Goal: Task Accomplishment & Management: Use online tool/utility

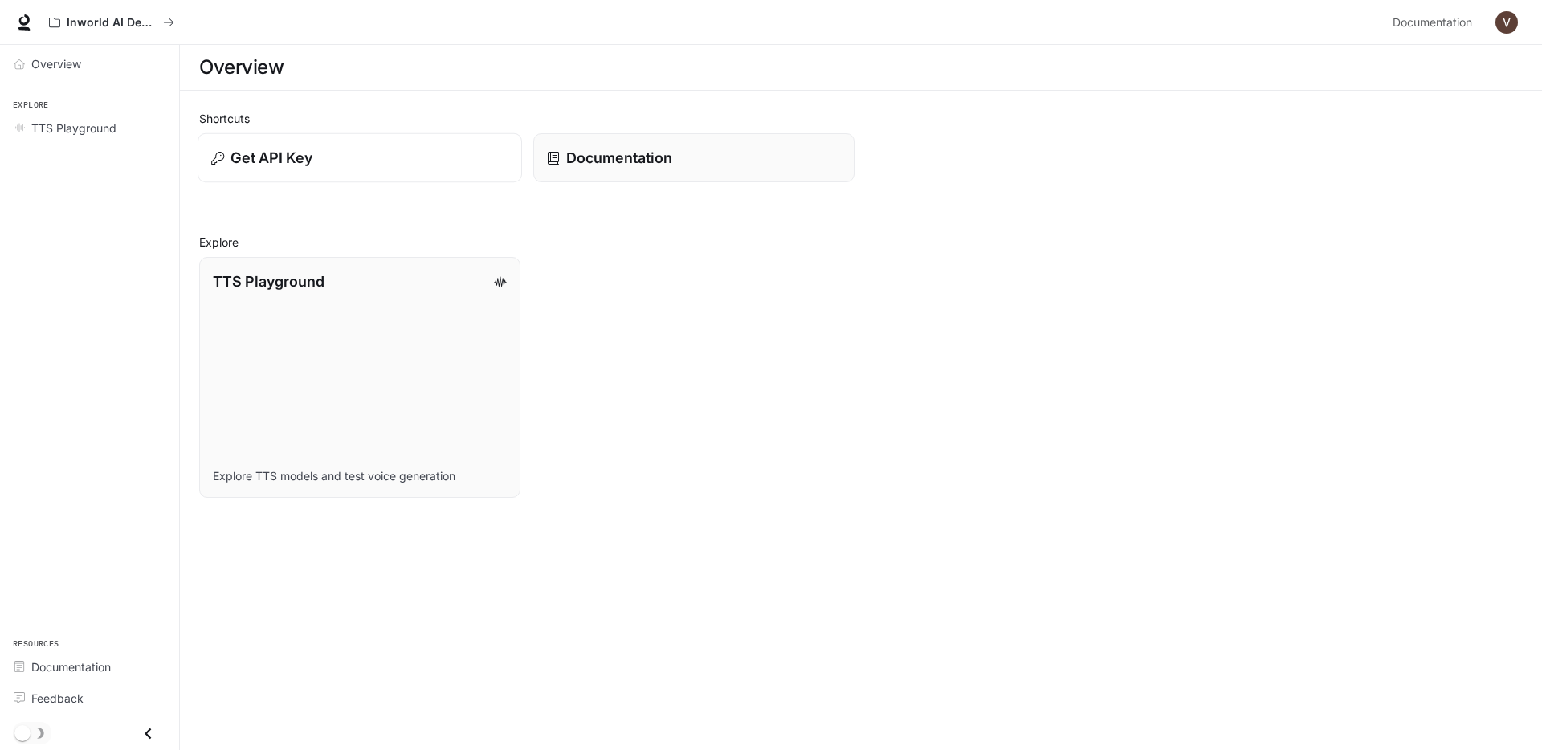
click at [352, 178] on button "Get API Key" at bounding box center [360, 158] width 325 height 50
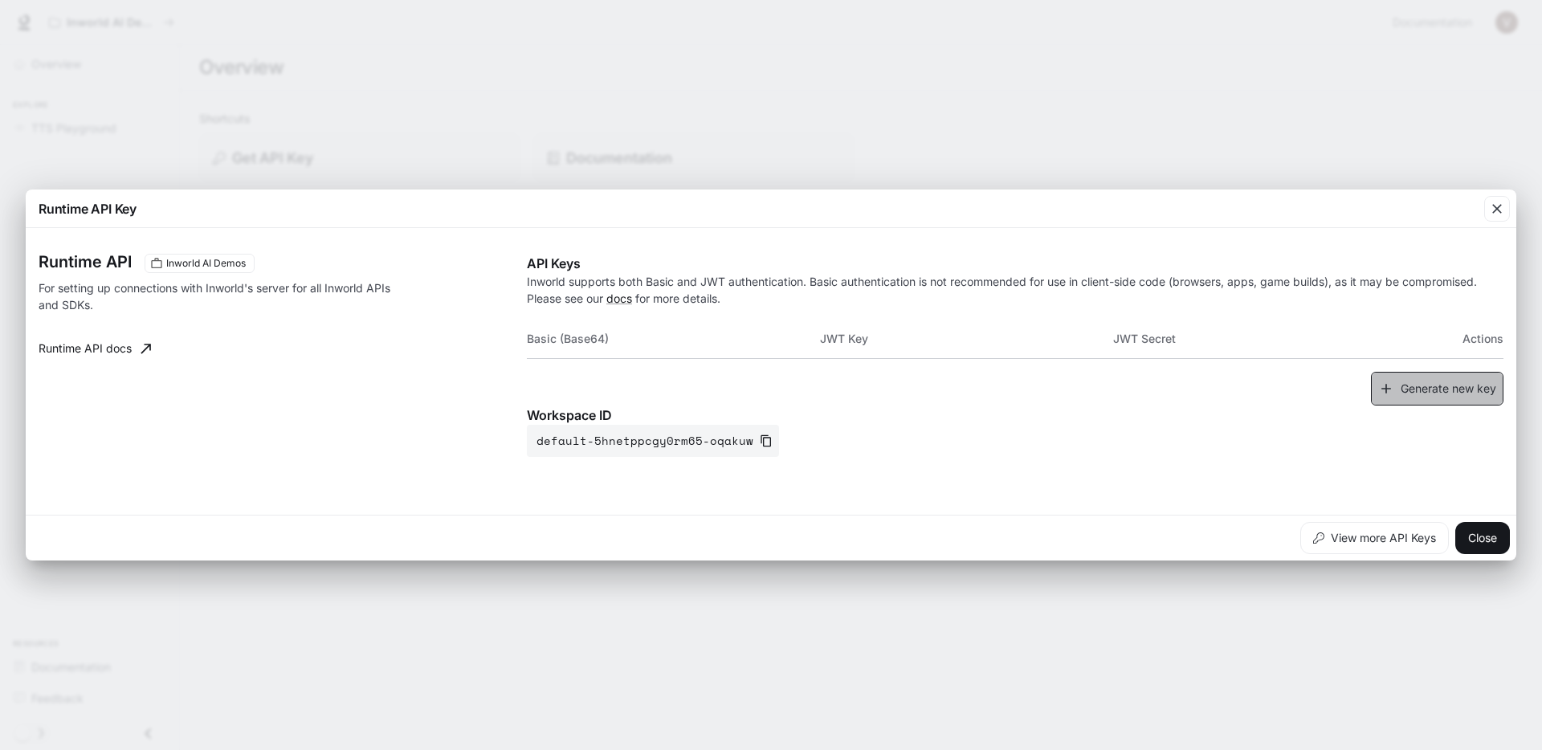
click at [1423, 391] on button "Generate new key" at bounding box center [1437, 389] width 133 height 35
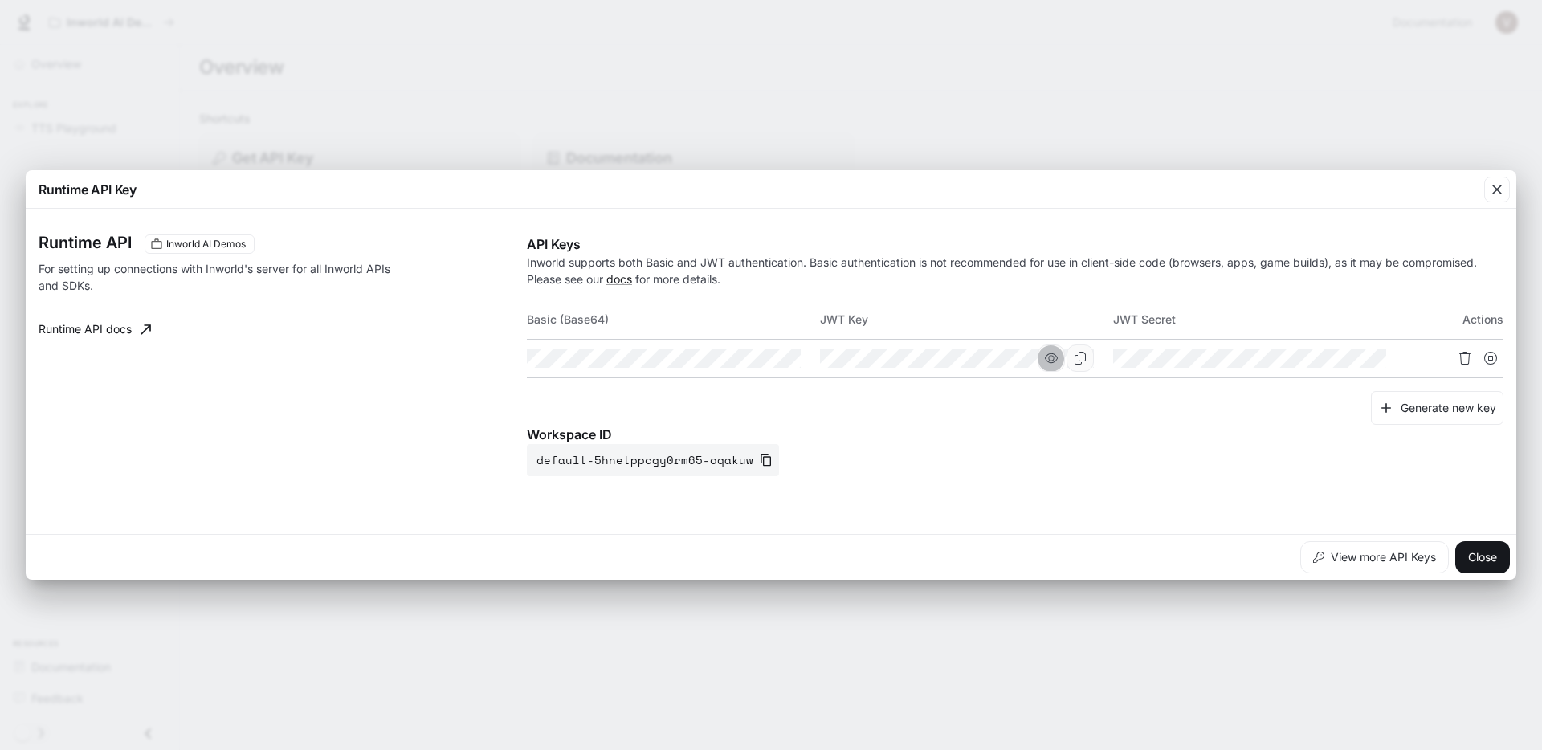
click at [1056, 358] on icon "button" at bounding box center [1051, 358] width 13 height 10
click at [764, 358] on icon "button" at bounding box center [758, 358] width 13 height 10
click at [1347, 356] on icon "button" at bounding box center [1343, 358] width 13 height 13
click at [790, 357] on icon "Copy Basic (Base64)" at bounding box center [787, 358] width 13 height 13
click at [1492, 190] on icon "button" at bounding box center [1497, 190] width 16 height 16
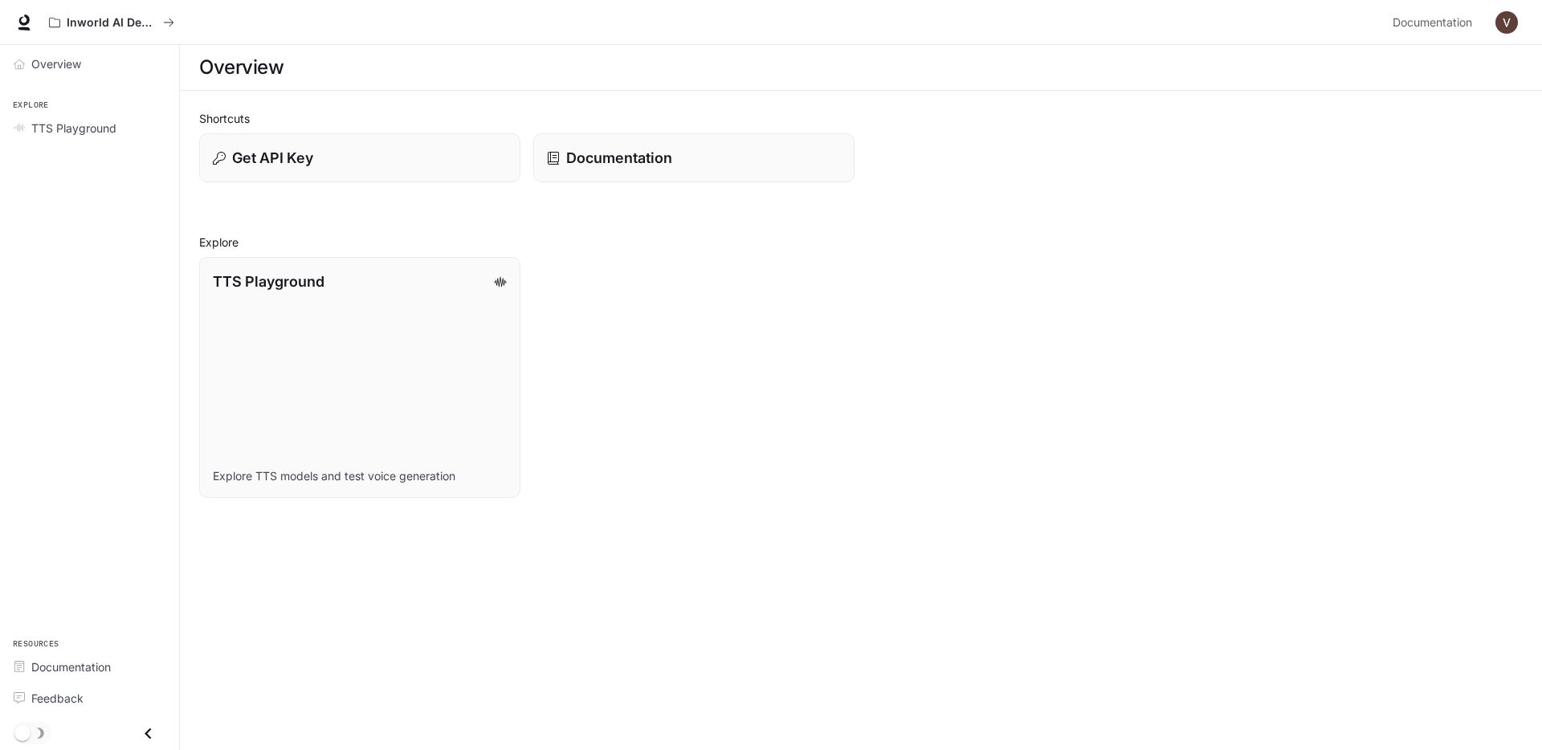
click at [953, 545] on main "Overview Shortcuts Get API Key Documentation Explore TTS Playground Explore TTS…" at bounding box center [861, 397] width 1362 height 705
drag, startPoint x: 737, startPoint y: 428, endPoint x: 435, endPoint y: 377, distance: 306.4
click at [737, 429] on div "TTS Playground Explore TTS models and test voice generation" at bounding box center [854, 371] width 1337 height 254
click at [345, 175] on button "Get API Key" at bounding box center [360, 158] width 325 height 50
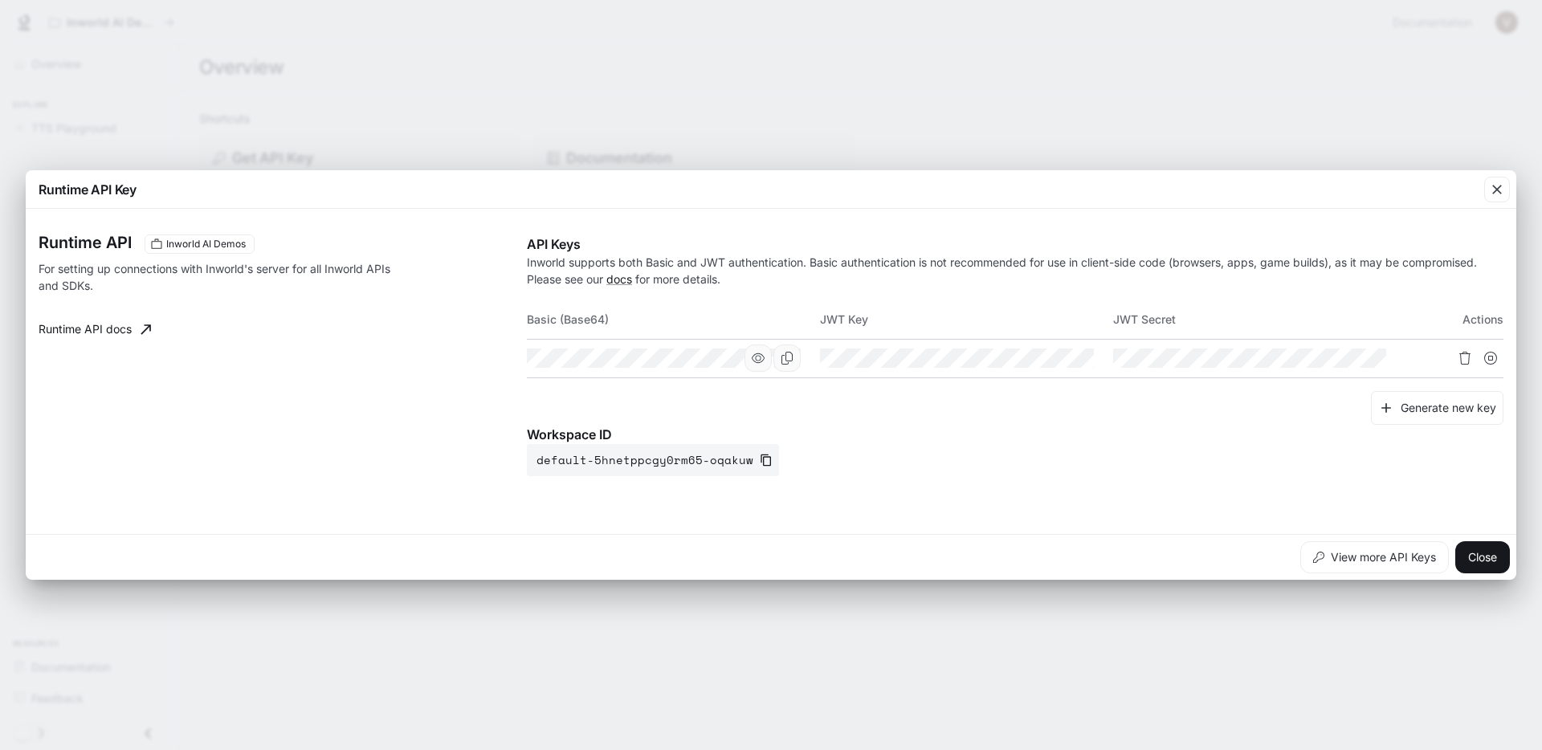
click at [755, 357] on icon "button" at bounding box center [758, 358] width 13 height 10
click at [788, 360] on icon "Copy Basic (Base64)" at bounding box center [787, 358] width 13 height 13
click at [771, 613] on div "Runtime API Key Runtime API Inworld AI Demos For setting up connections with In…" at bounding box center [771, 375] width 1542 height 750
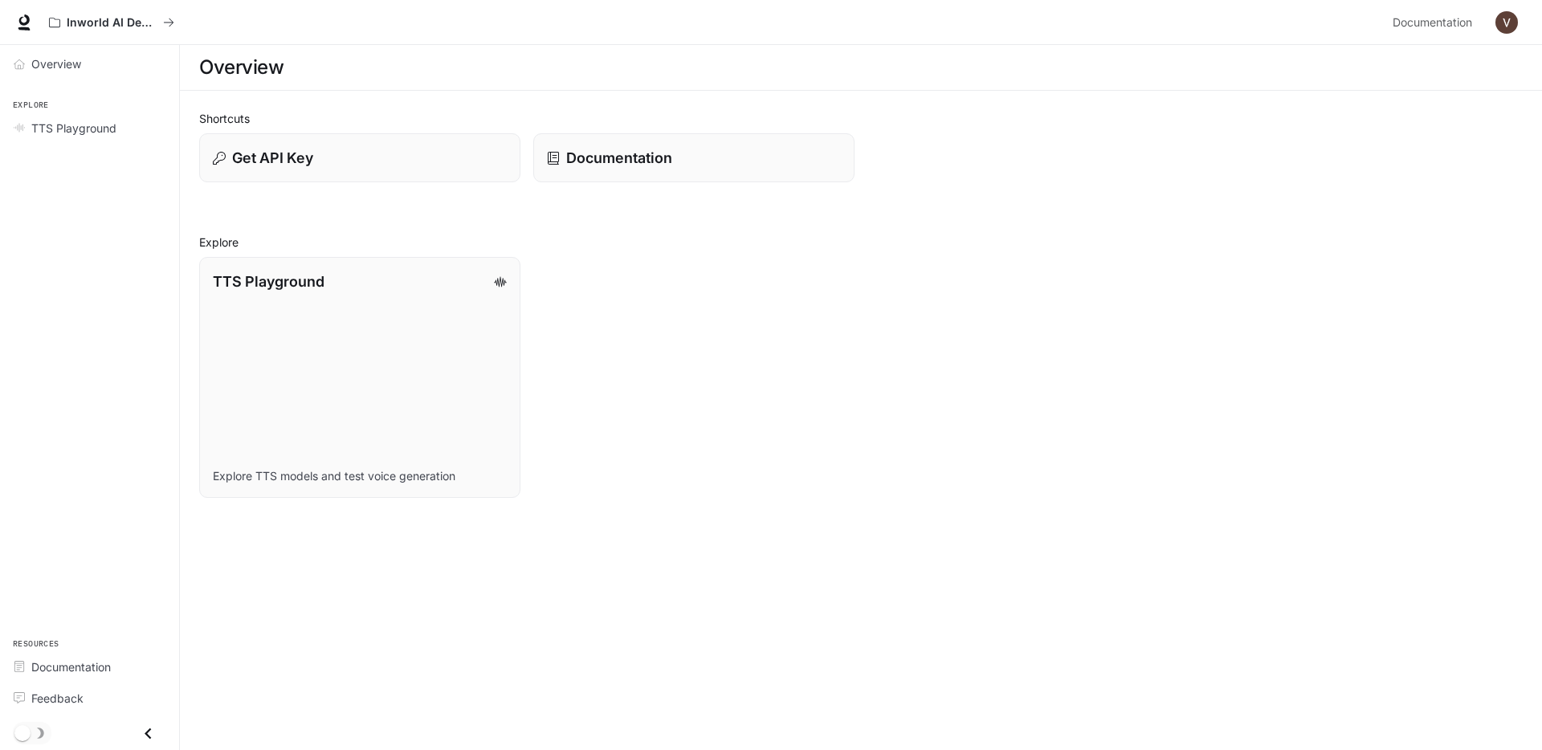
drag, startPoint x: 801, startPoint y: 323, endPoint x: 1000, endPoint y: 16, distance: 365.8
click at [802, 322] on div "TTS Playground Explore TTS models and test voice generation" at bounding box center [854, 371] width 1337 height 254
